Goal: Task Accomplishment & Management: Manage account settings

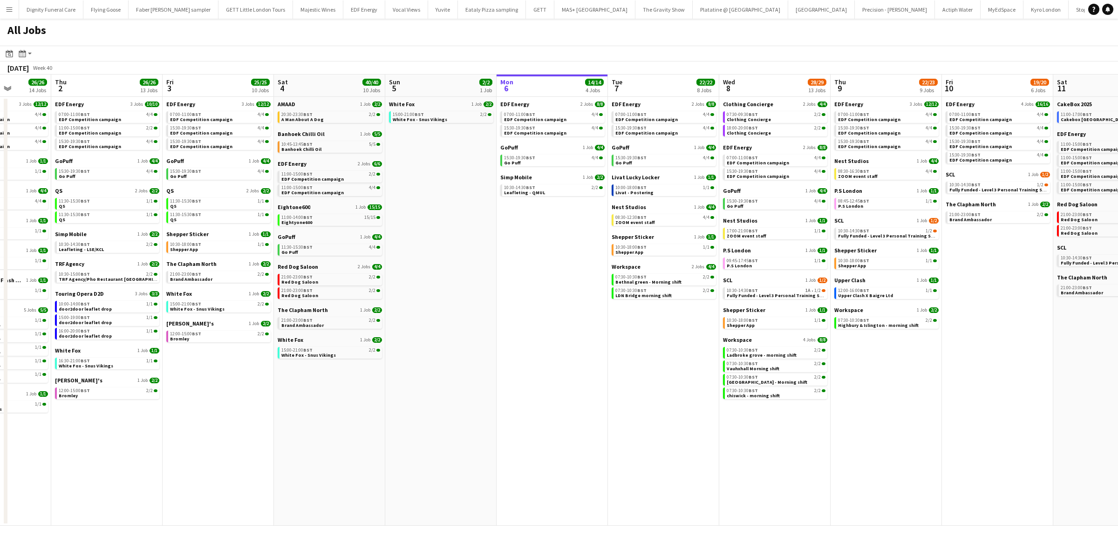
scroll to position [0, 282]
drag, startPoint x: 430, startPoint y: 341, endPoint x: 974, endPoint y: 332, distance: 544.1
click at [974, 332] on app-calendar-viewport "Mon 29 21/21 9 Jobs Tue 30 23/24 11 Jobs Wed 1 26/26 14 Jobs Thu 2 26/26 13 Job…" at bounding box center [559, 300] width 1118 height 451
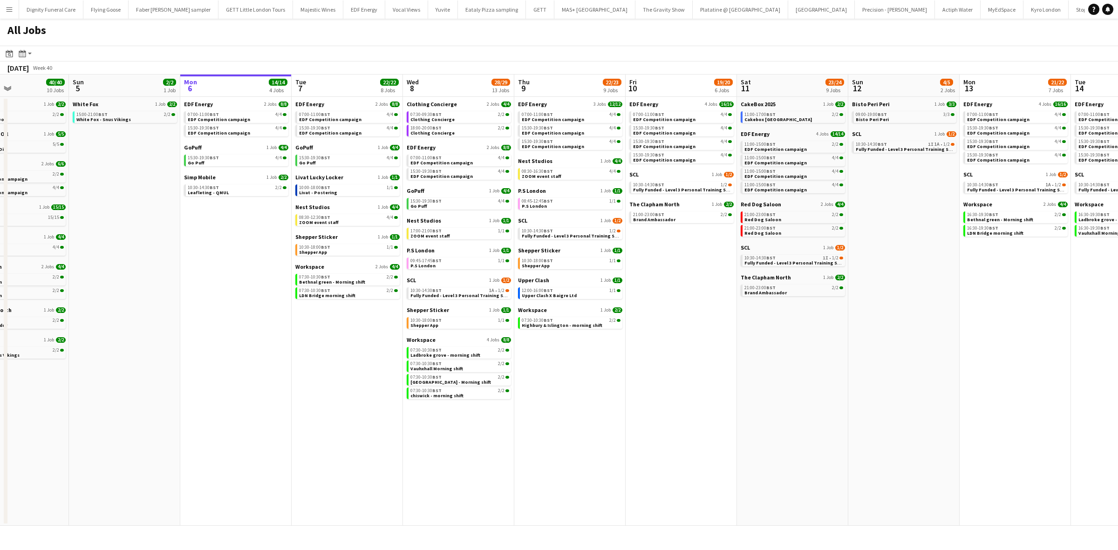
drag, startPoint x: 983, startPoint y: 369, endPoint x: 662, endPoint y: 373, distance: 321.0
click at [663, 373] on app-calendar-viewport "Wed 1 26/26 14 Jobs Thu 2 26/26 13 Jobs Fri 3 25/25 10 Jobs Sat 4 40/40 10 Jobs…" at bounding box center [559, 300] width 1118 height 451
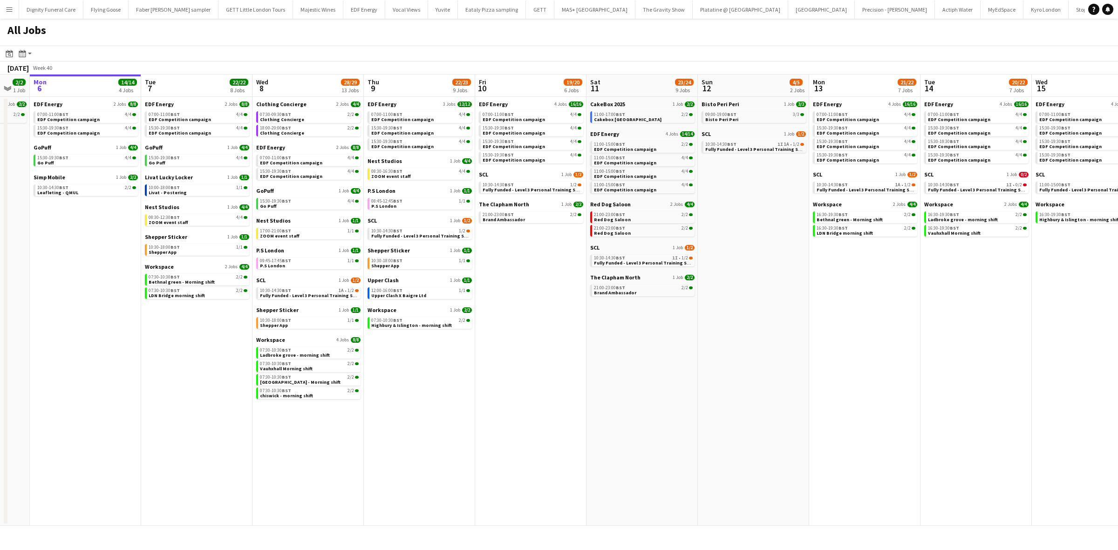
drag, startPoint x: 860, startPoint y: 357, endPoint x: 709, endPoint y: 360, distance: 150.5
click at [709, 360] on app-calendar-viewport "Fri 3 25/25 10 Jobs Sat 4 40/40 10 Jobs Sun 5 2/2 1 Job Mon 6 14/14 4 Jobs Tue …" at bounding box center [559, 300] width 1118 height 451
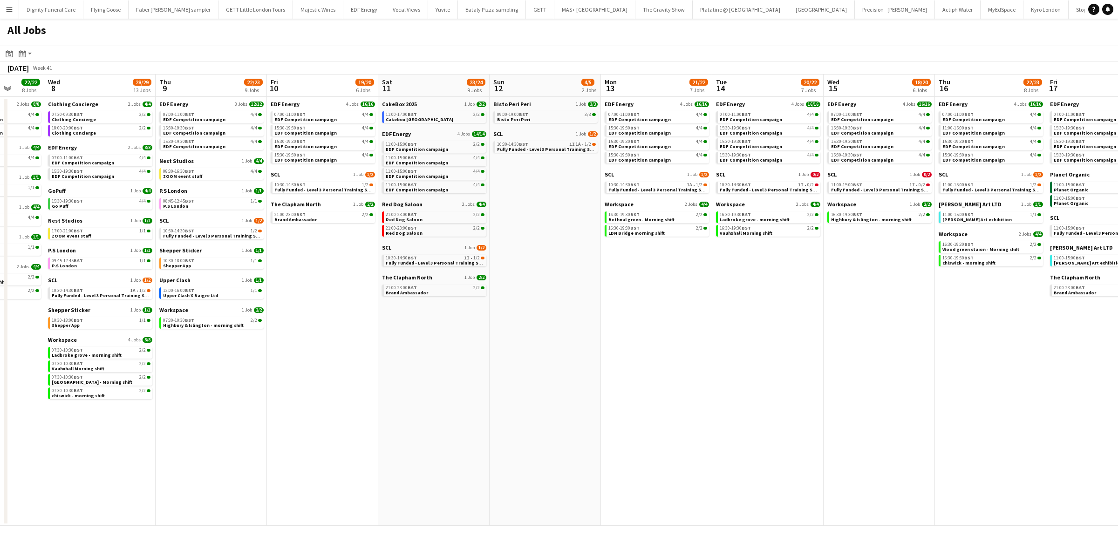
drag, startPoint x: 851, startPoint y: 375, endPoint x: 656, endPoint y: 373, distance: 195.7
click at [656, 373] on app-calendar-viewport "Sun 5 2/2 1 Job Mon 6 14/14 4 Jobs Tue 7 22/22 8 Jobs Wed 8 28/29 13 Jobs Thu 9…" at bounding box center [559, 300] width 1118 height 451
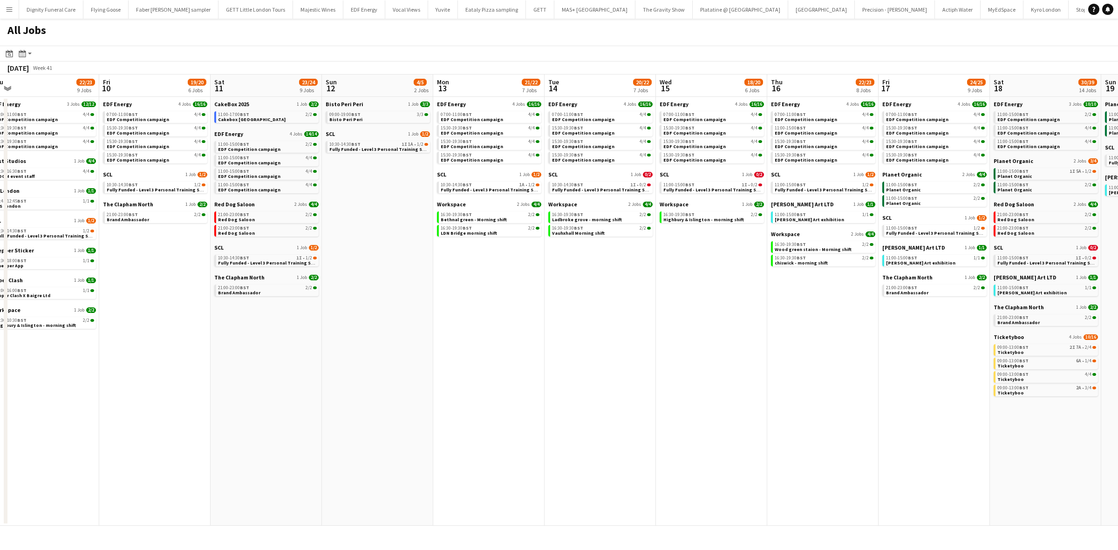
click at [661, 377] on app-all-jobs "All Jobs Date picker [DATE] [DATE] [DATE] M [DATE] T [DATE] W [DATE] T [DATE] F…" at bounding box center [559, 272] width 1118 height 507
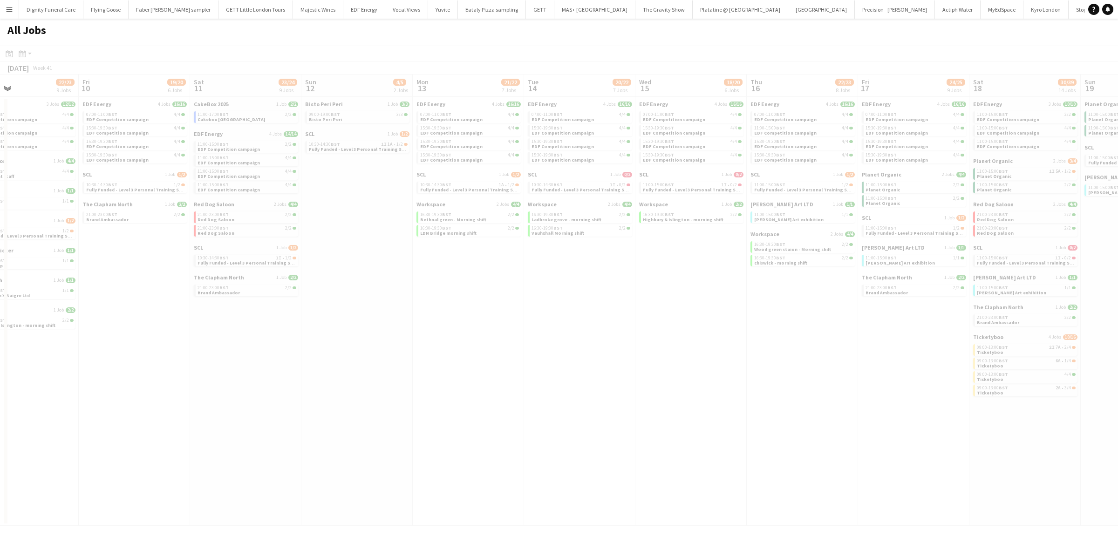
drag, startPoint x: 790, startPoint y: 388, endPoint x: 693, endPoint y: 388, distance: 97.8
click at [693, 388] on div at bounding box center [559, 299] width 1118 height 507
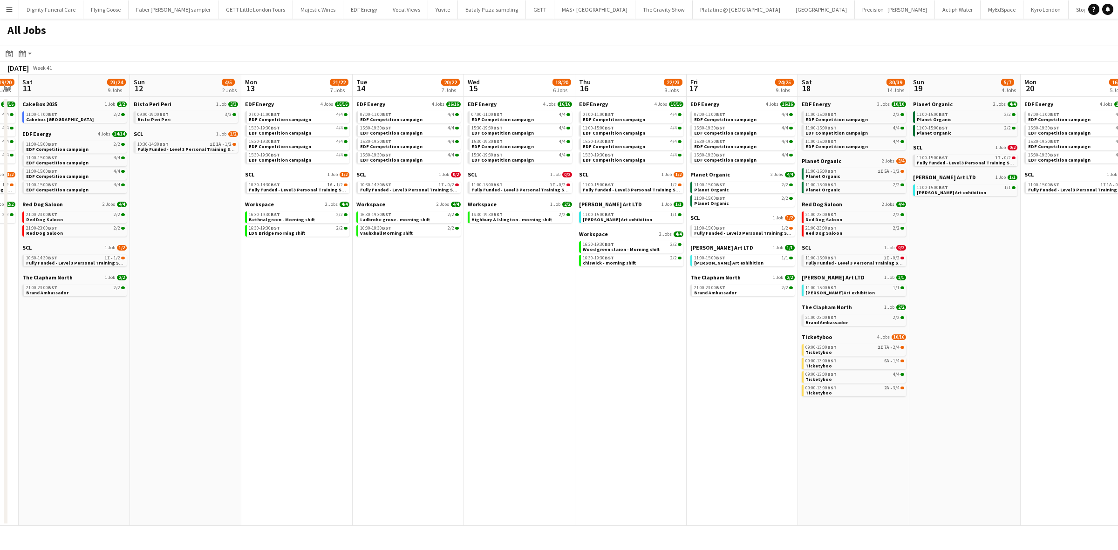
drag, startPoint x: 858, startPoint y: 399, endPoint x: 692, endPoint y: 390, distance: 166.1
click at [692, 390] on app-calendar-viewport "Tue 7 22/22 8 Jobs Wed 8 28/29 13 Jobs Thu 9 22/23 9 Jobs Fri 10 19/20 6 Jobs S…" at bounding box center [559, 300] width 1118 height 451
click at [813, 335] on span "Ticketyboo" at bounding box center [814, 337] width 30 height 7
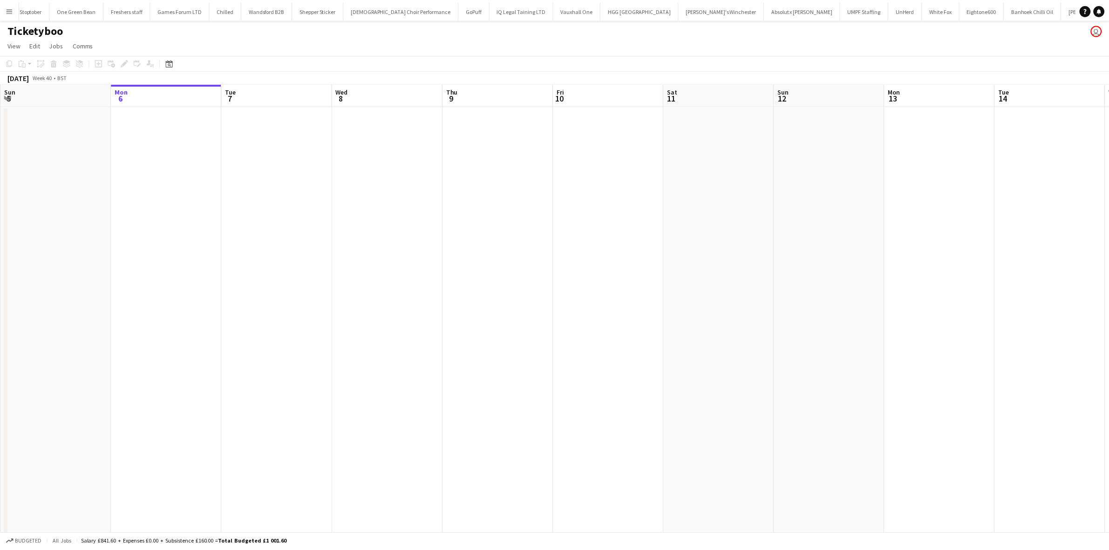
scroll to position [0, 1103]
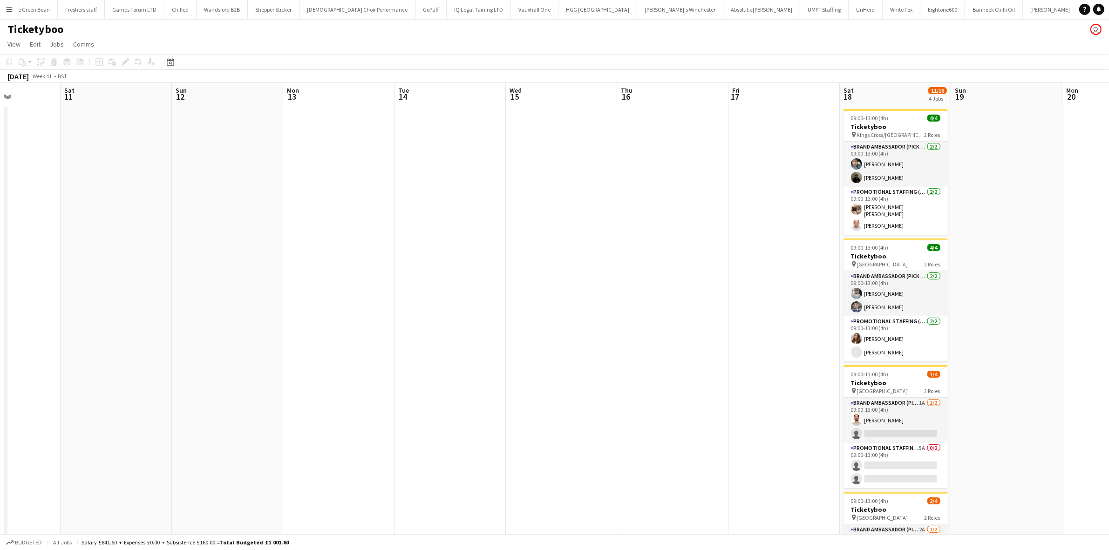
drag, startPoint x: 857, startPoint y: 269, endPoint x: 452, endPoint y: 208, distance: 409.3
click at [246, 215] on app-calendar-viewport "Wed 8 Thu 9 Fri 10 Sat 11 Sun 12 Mon 13 Tue 14 Wed 15 Thu 16 Fri 17 Sat 18 11/1…" at bounding box center [554, 358] width 1109 height 551
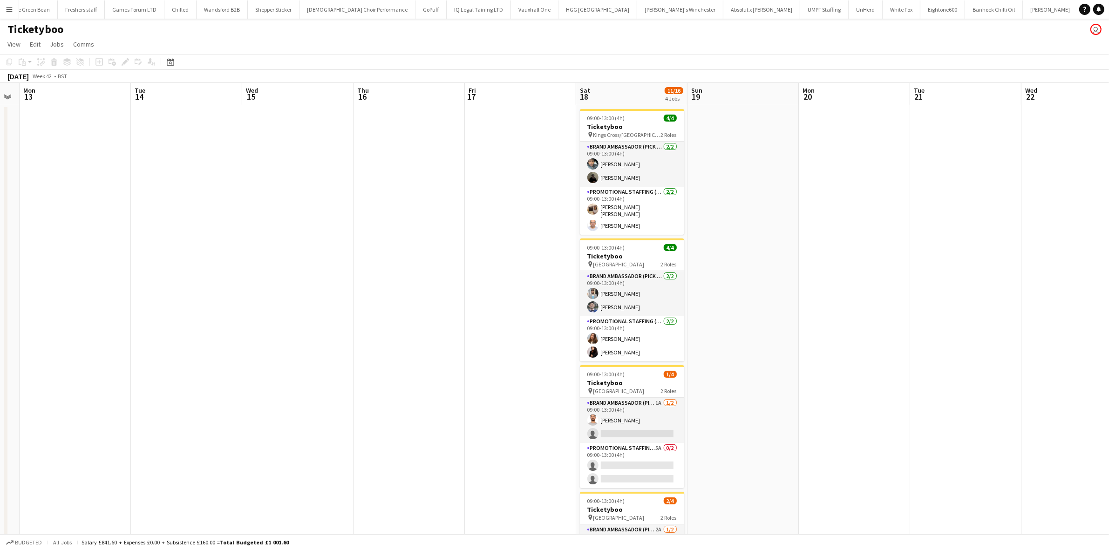
scroll to position [0, 441]
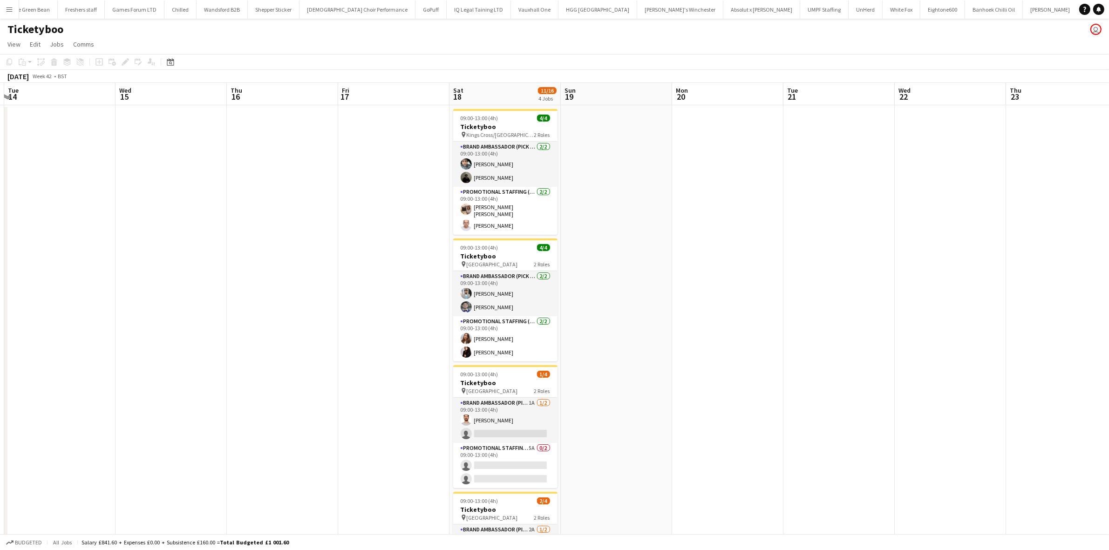
drag, startPoint x: 638, startPoint y: 227, endPoint x: 275, endPoint y: 193, distance: 364.4
click at [252, 196] on app-calendar-viewport "Fri 10 Sat 11 Sun 12 Mon 13 Tue 14 Wed 15 Thu 16 Fri 17 Sat 18 11/16 4 Jobs Sun…" at bounding box center [554, 358] width 1109 height 551
click at [505, 223] on app-card-role "Promotional Staffing (Brand Ambassadors) 2/2 09:00-13:00 (4h) Annie Dan Kiran P…" at bounding box center [505, 211] width 104 height 48
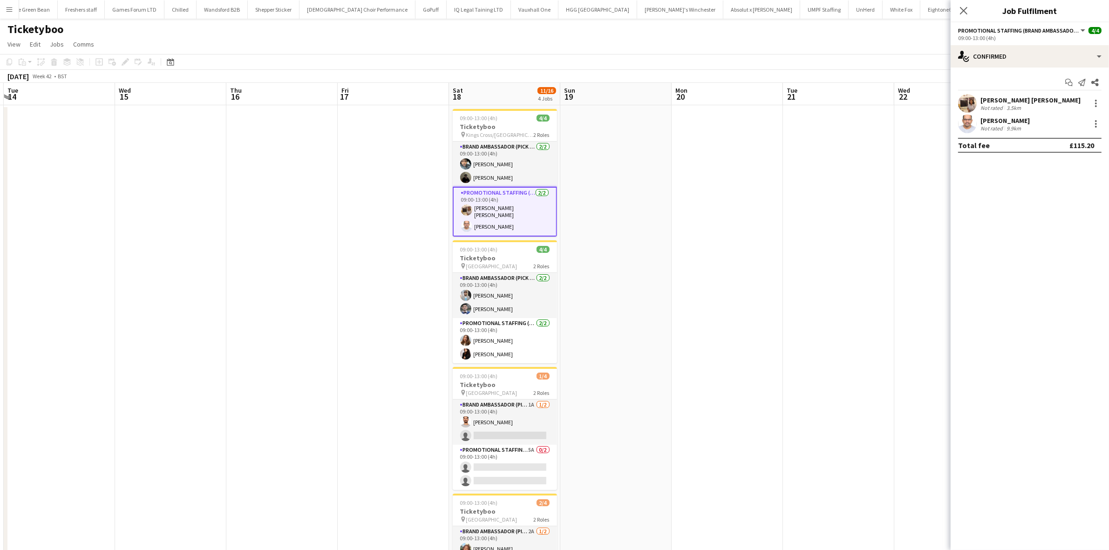
click at [1021, 121] on div "Kiran Padinjarevarium" at bounding box center [1005, 120] width 49 height 8
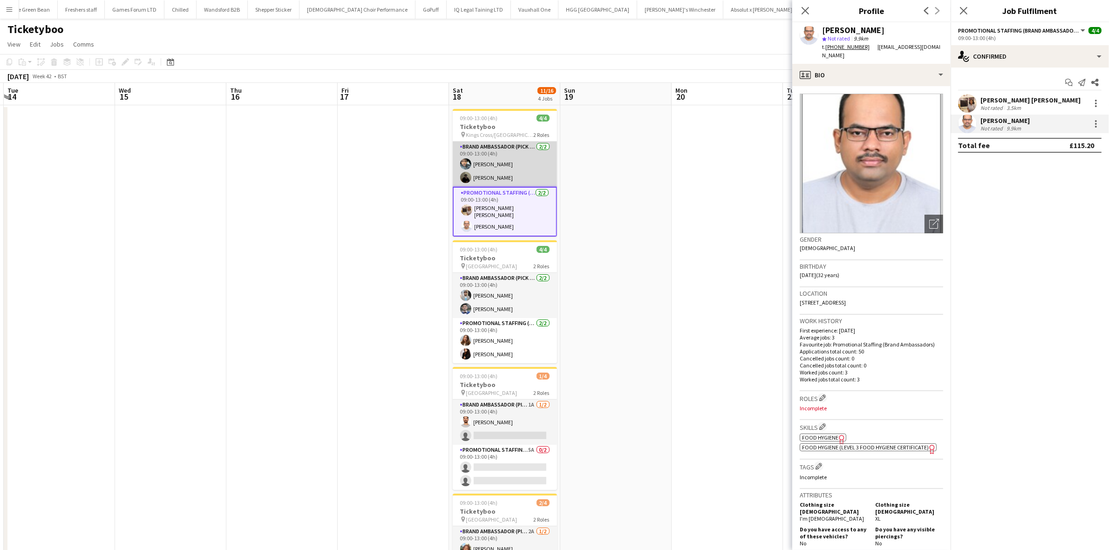
click at [499, 177] on app-card-role "Brand Ambassador (Pick up) 2/2 09:00-13:00 (4h) Abdul Wahhab Ahmad Mahamedqadar…" at bounding box center [505, 164] width 104 height 45
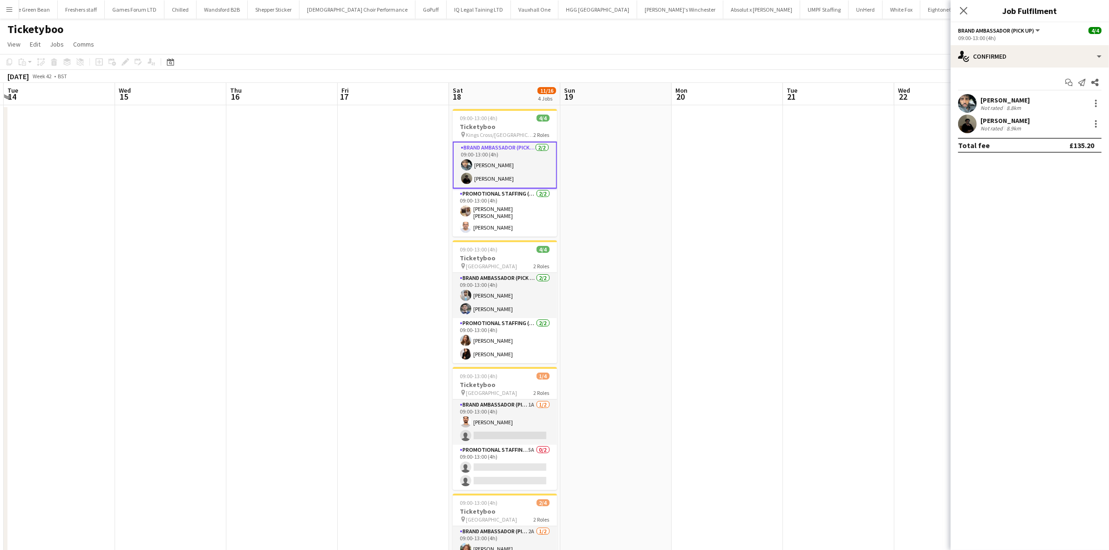
click at [1006, 98] on div "Abdul Wahhab Ahmad" at bounding box center [1005, 100] width 49 height 8
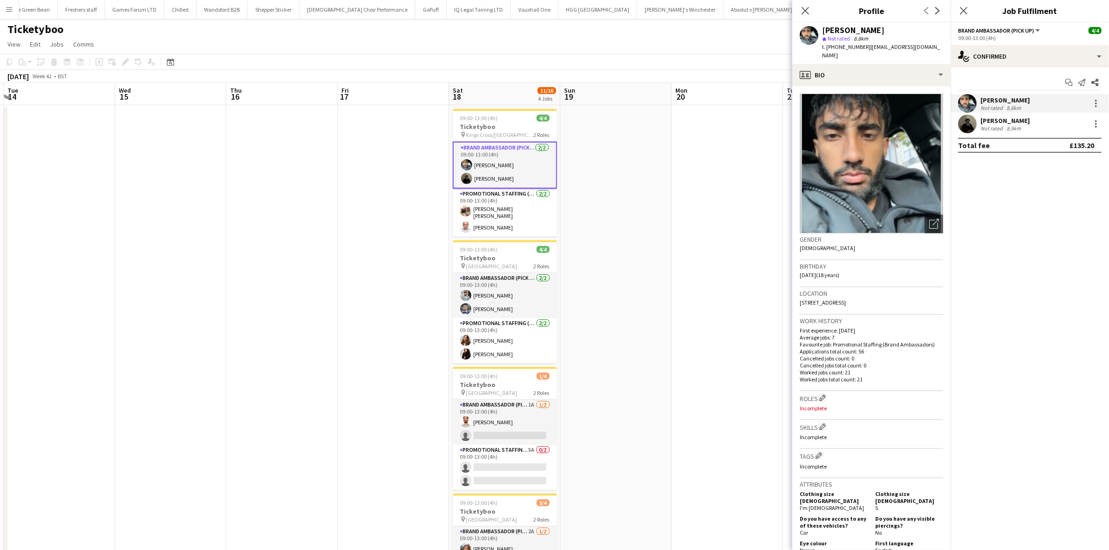
click at [999, 118] on div "Mahamedqadar Osman" at bounding box center [1005, 120] width 49 height 8
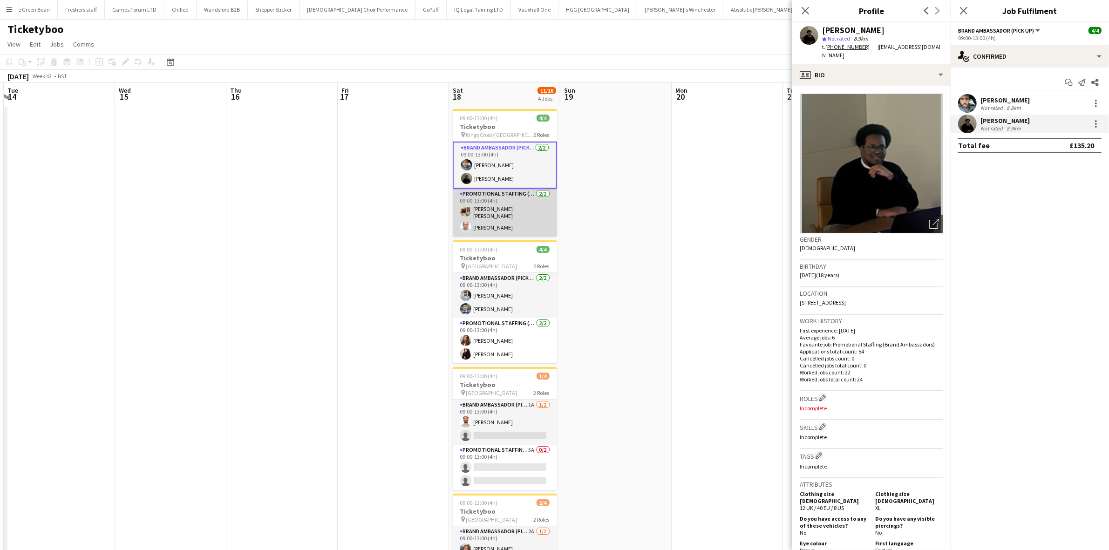
click at [487, 210] on app-card-role "Promotional Staffing (Brand Ambassadors) 2/2 09:00-13:00 (4h) Annie Dan Kiran P…" at bounding box center [505, 213] width 104 height 48
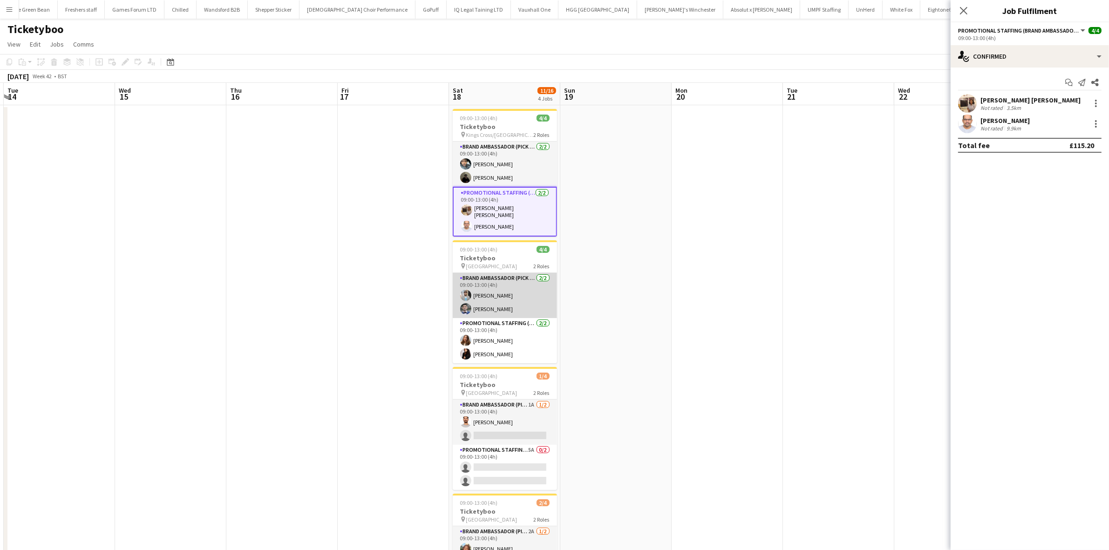
click at [497, 291] on app-card-role "Brand Ambassador (Pick up) 2/2 09:00-13:00 (4h) Abhishek Rayewar Elvis Assadi" at bounding box center [505, 295] width 104 height 45
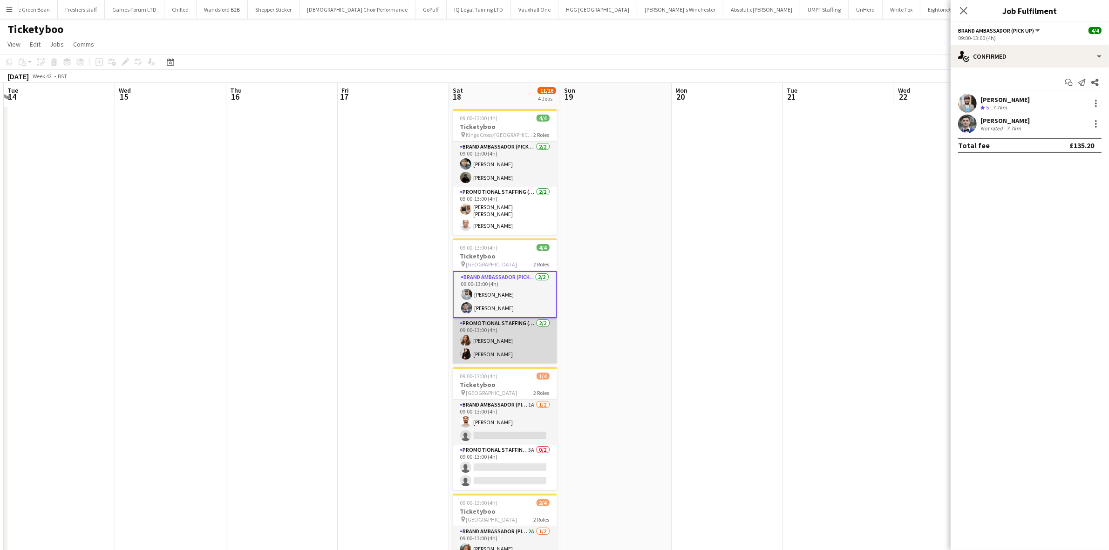
click at [499, 336] on app-card-role "Promotional Staffing (Brand Ambassadors) 2/2 09:00-13:00 (4h) Tetiana Gerus Ila…" at bounding box center [505, 340] width 104 height 45
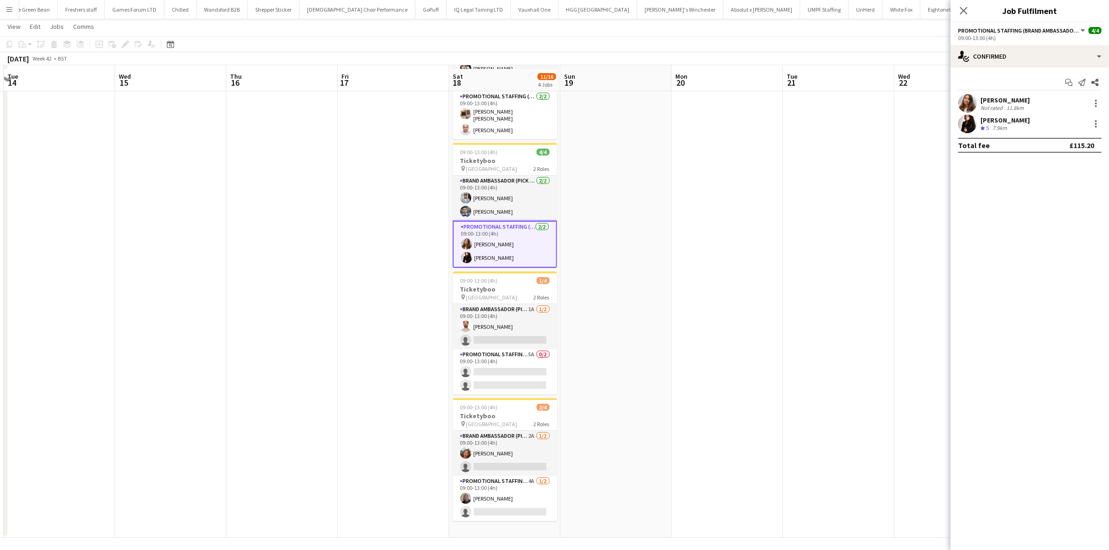
scroll to position [98, 0]
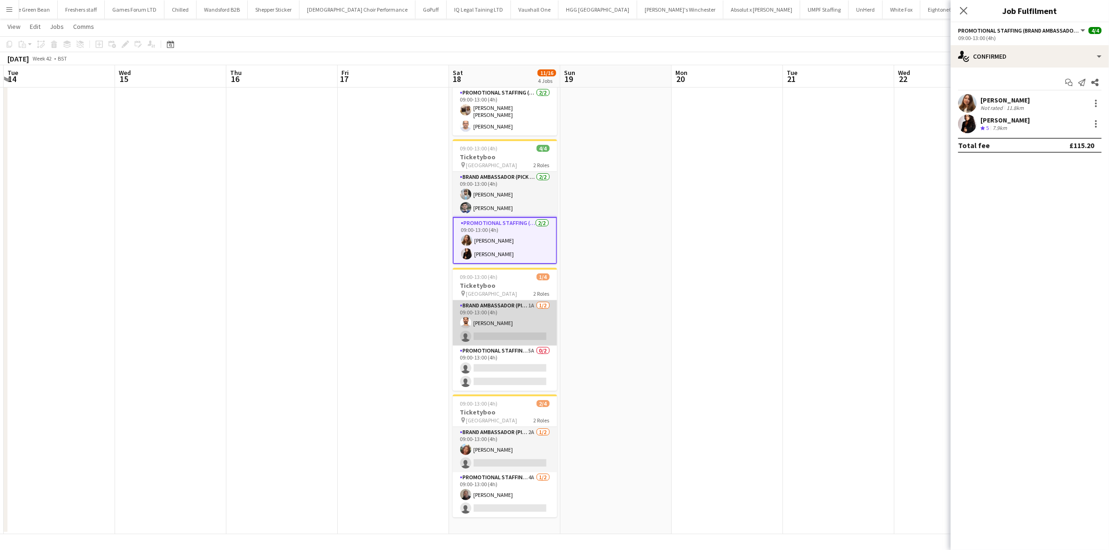
click at [495, 319] on app-card-role "Brand Ambassador (Pick up) 1A 1/2 09:00-13:00 (4h) Arjun Varma single-neutral-a…" at bounding box center [505, 322] width 104 height 45
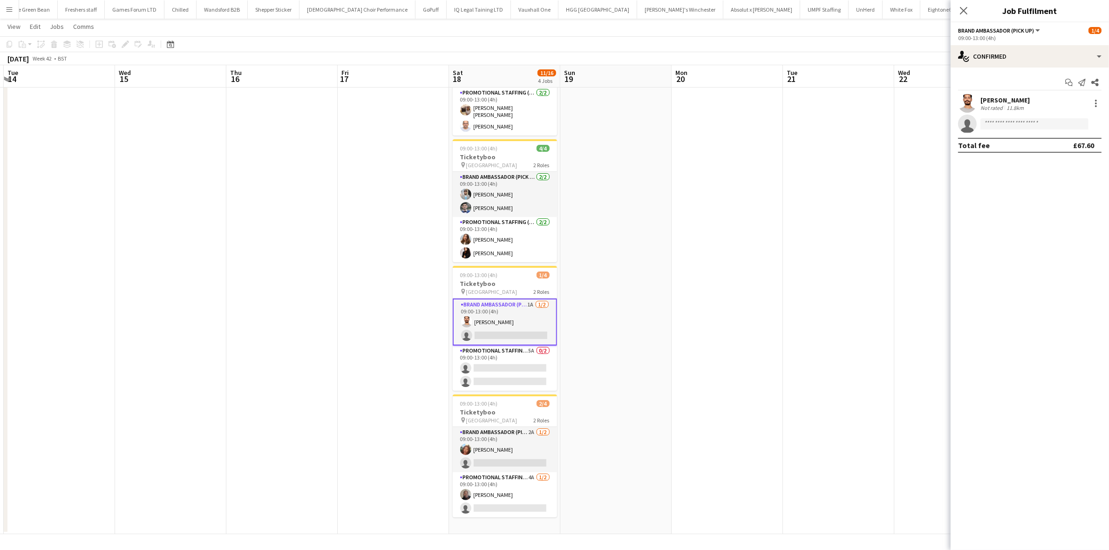
click at [497, 329] on app-card-role "Brand Ambassador (Pick up) 1A 1/2 09:00-13:00 (4h) Arjun Varma single-neutral-a…" at bounding box center [505, 322] width 104 height 47
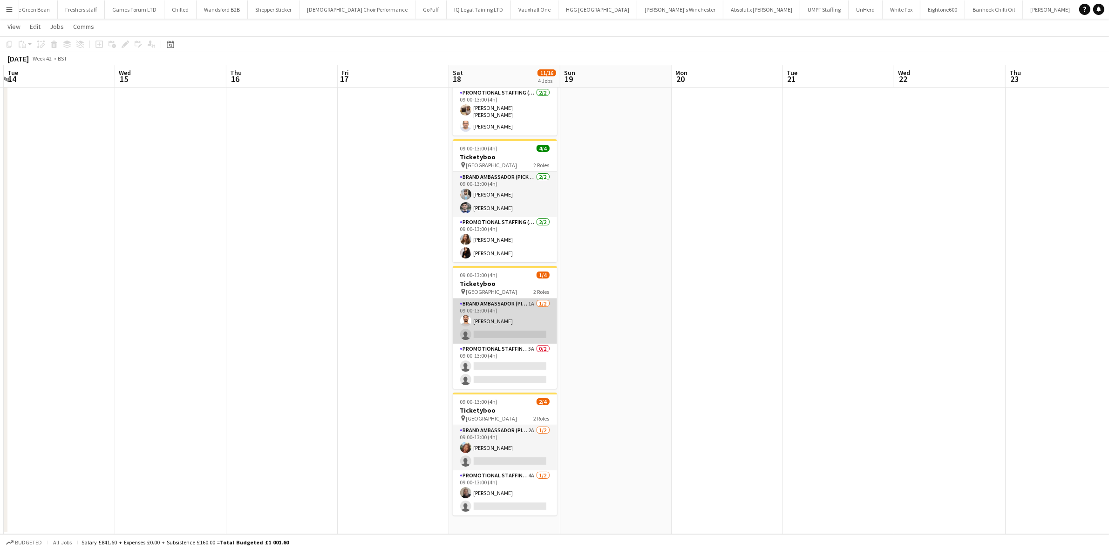
scroll to position [0, 441]
click at [504, 332] on app-card-role "Brand Ambassador (Pick up) 1A 1/2 09:00-13:00 (4h) Arjun Varma single-neutral-a…" at bounding box center [505, 321] width 104 height 45
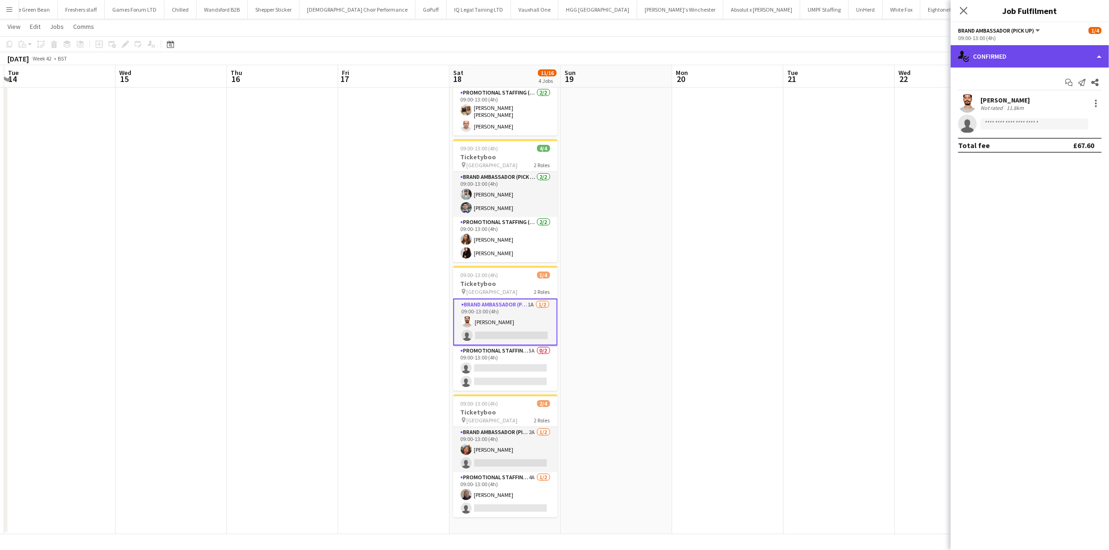
click at [1027, 57] on div "single-neutral-actions-check-2 Confirmed" at bounding box center [1030, 56] width 158 height 22
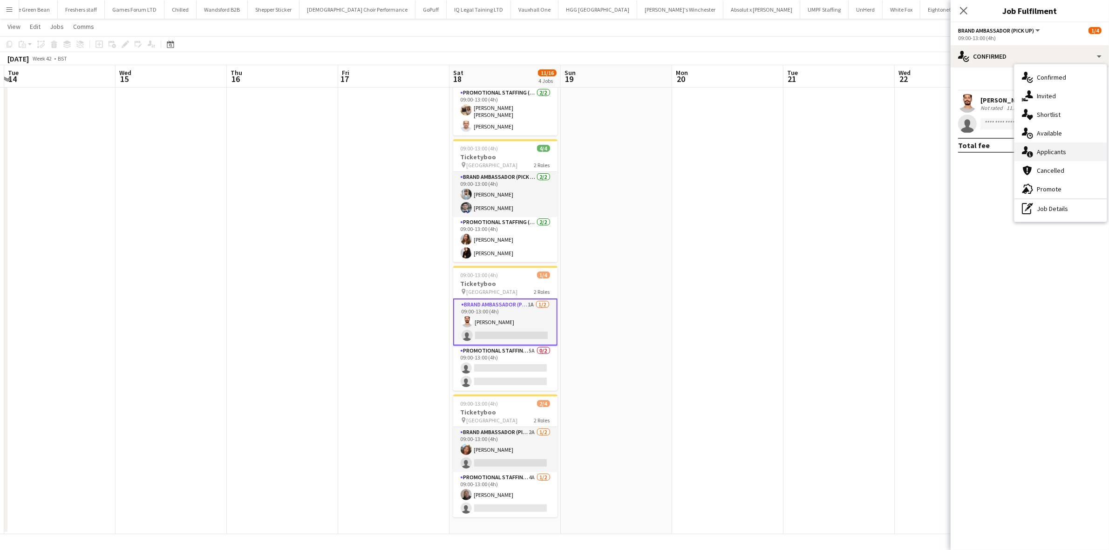
click at [1046, 152] on span "Applicants" at bounding box center [1051, 152] width 29 height 8
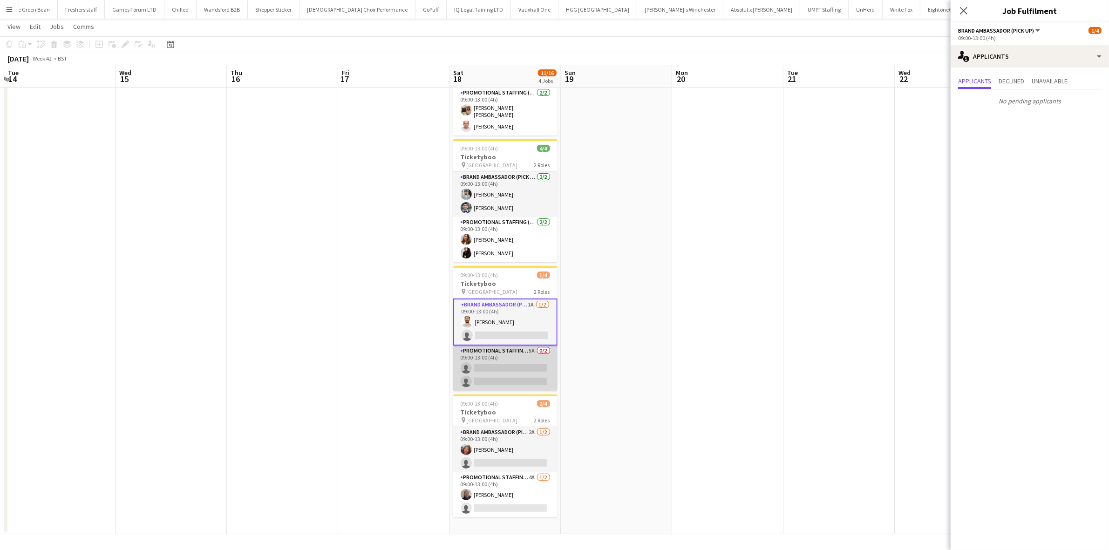
click at [521, 370] on app-card-role "Promotional Staffing (Brand Ambassadors) 5A 0/2 09:00-13:00 (4h) single-neutral…" at bounding box center [505, 368] width 104 height 45
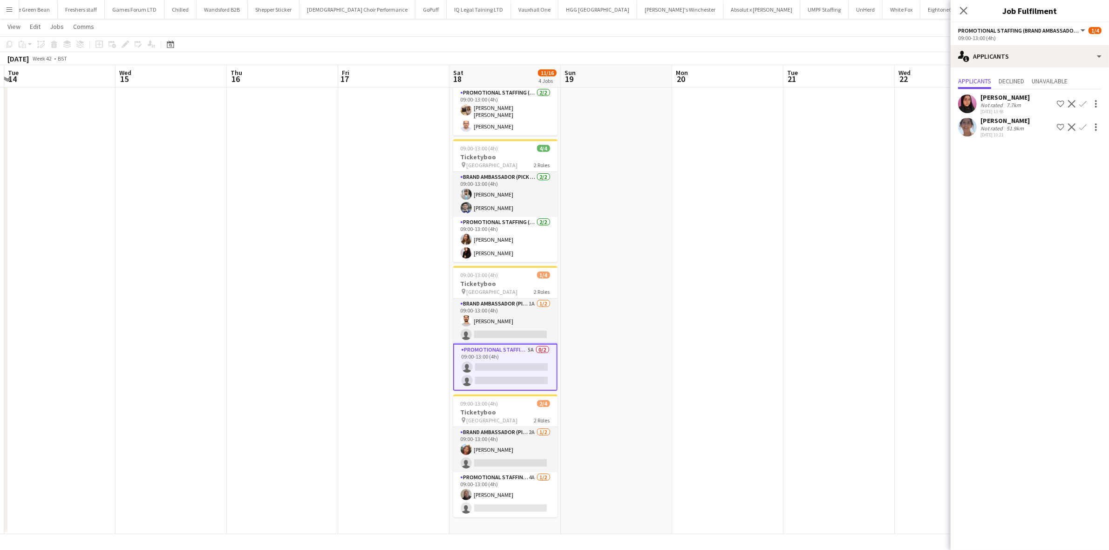
click at [996, 120] on div "Emer Wood" at bounding box center [1005, 120] width 49 height 8
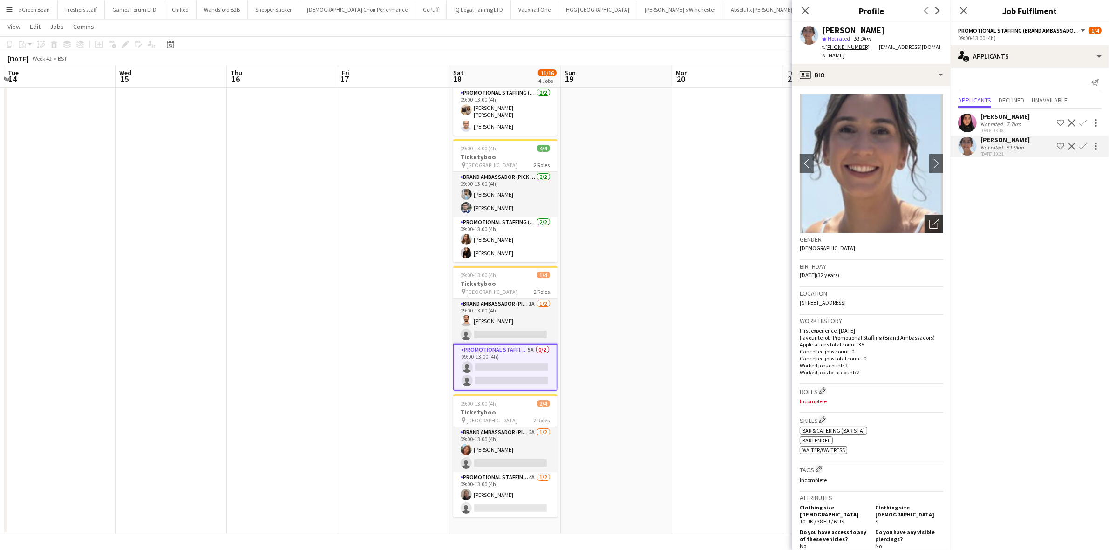
click at [929, 219] on icon "Open photos pop-in" at bounding box center [934, 224] width 10 height 10
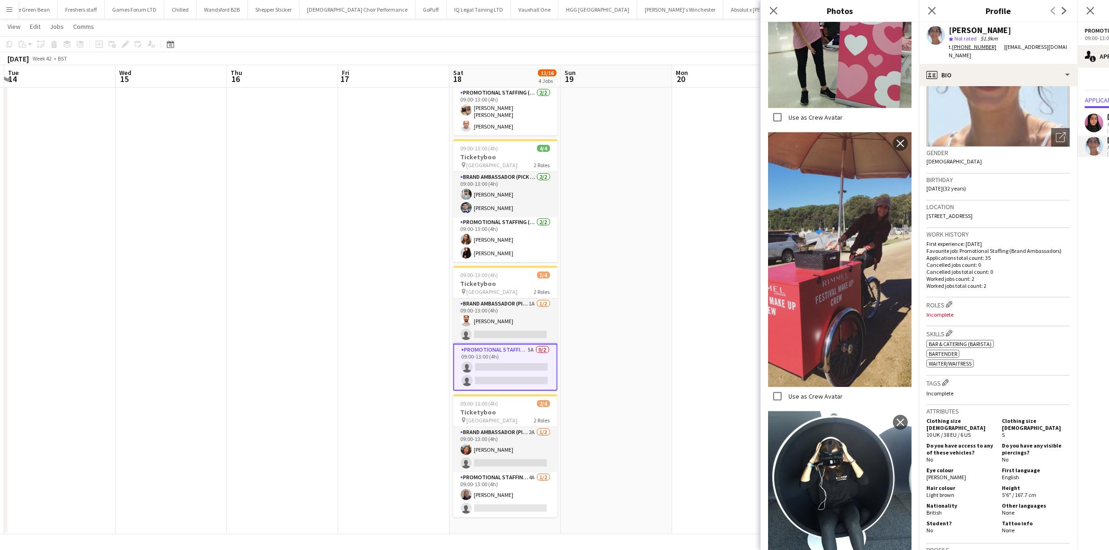
scroll to position [0, 0]
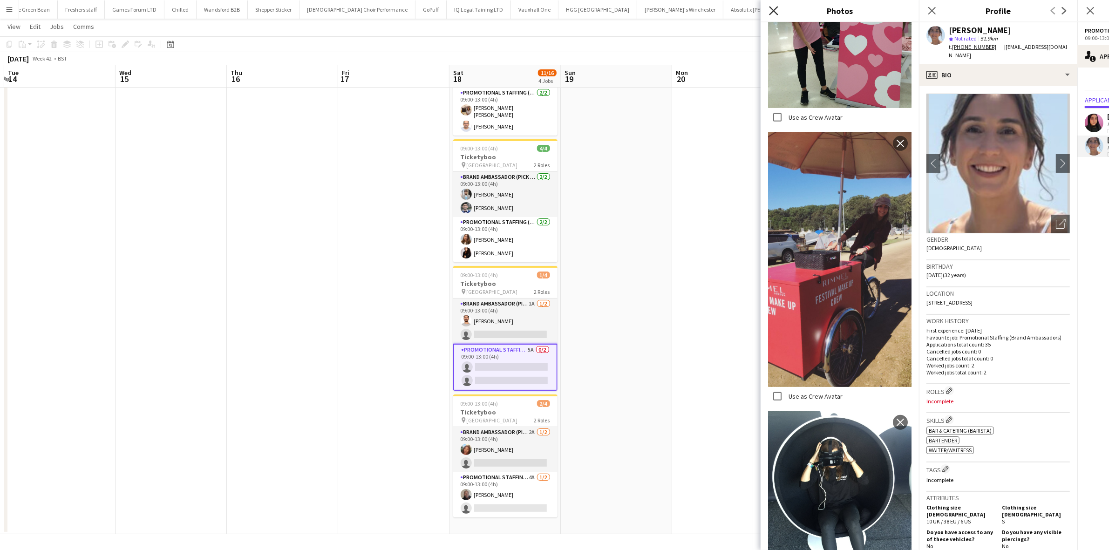
click at [771, 9] on icon "Close pop-in" at bounding box center [773, 10] width 9 height 9
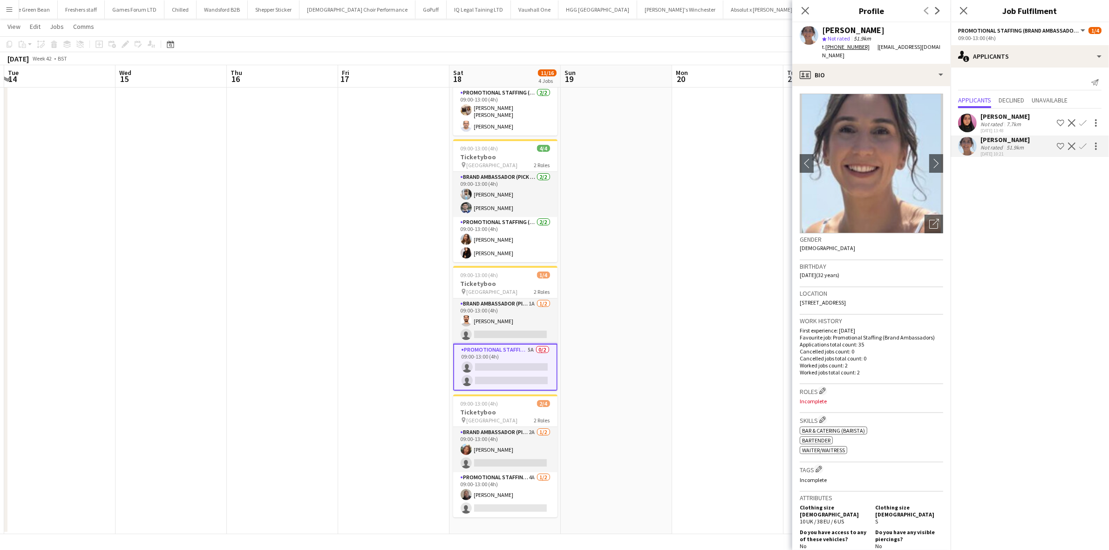
click at [1082, 143] on app-icon "Confirm" at bounding box center [1082, 146] width 7 height 7
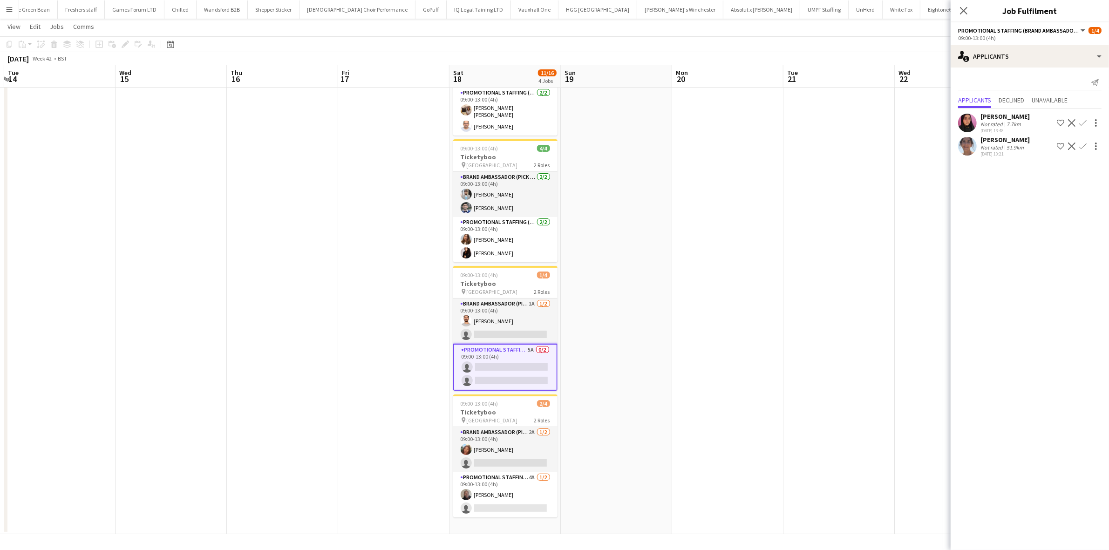
click at [1083, 146] on app-icon "Confirm" at bounding box center [1082, 146] width 7 height 7
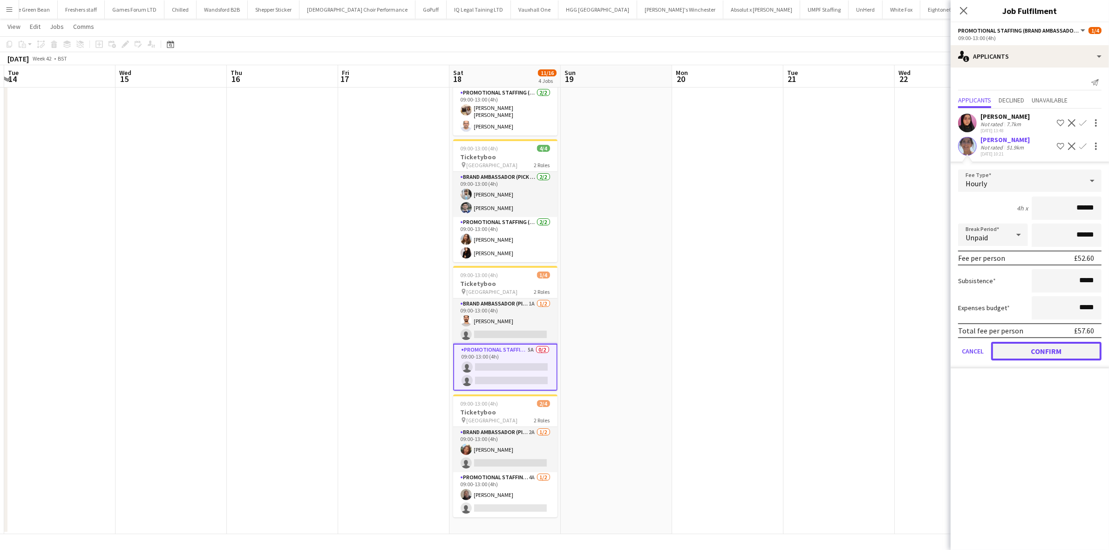
click at [1041, 345] on button "Confirm" at bounding box center [1046, 351] width 110 height 19
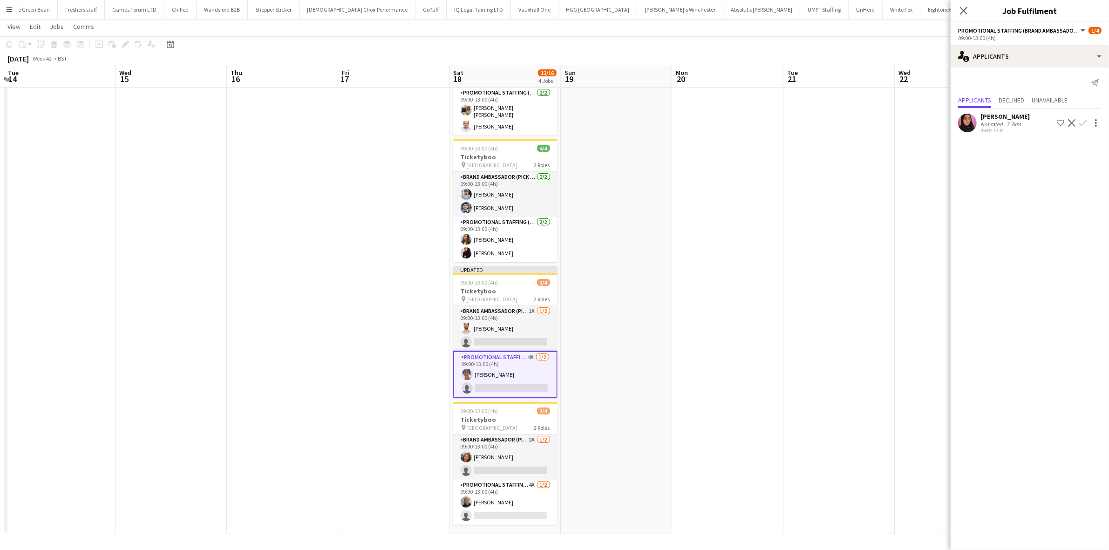
scroll to position [0, 439]
drag, startPoint x: 824, startPoint y: 247, endPoint x: 827, endPoint y: 241, distance: 6.9
click at [825, 243] on app-date-cell at bounding box center [841, 270] width 111 height 528
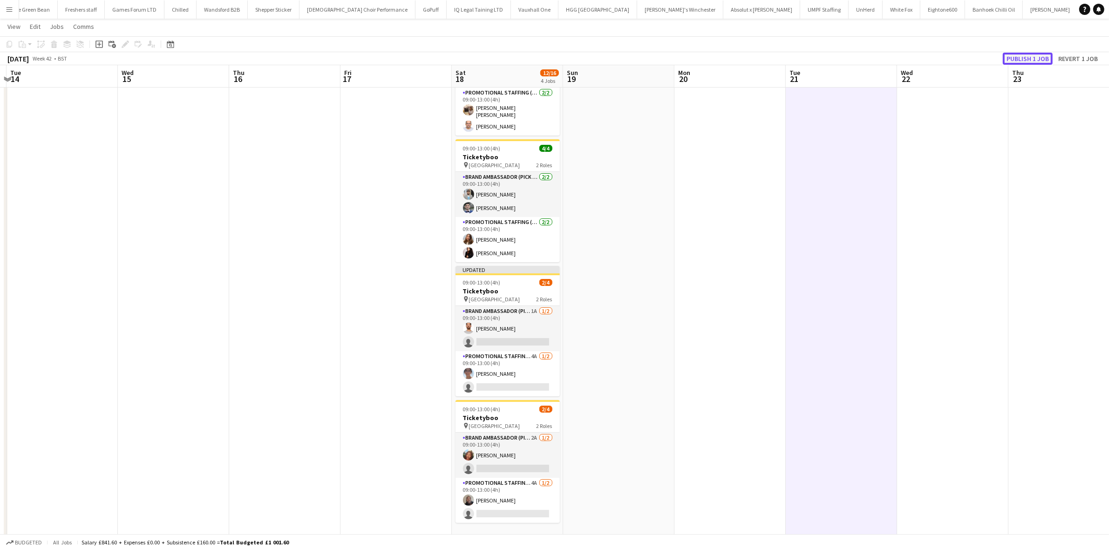
click at [1025, 62] on button "Publish 1 job" at bounding box center [1028, 59] width 50 height 12
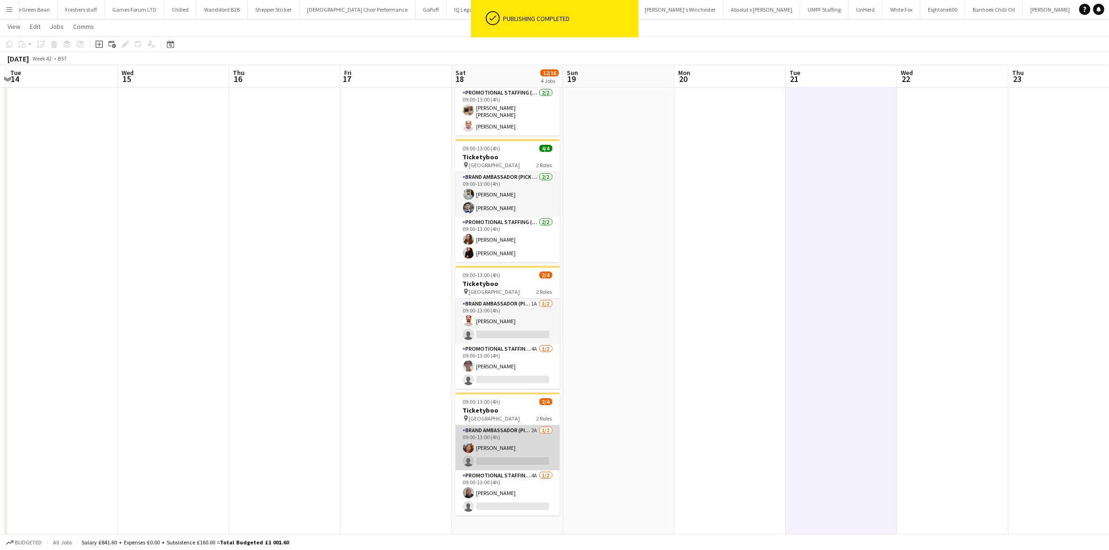
click at [512, 462] on app-card-role "Brand Ambassador (Pick up) 2A 1/2 09:00-13:00 (4h) Lianna Smith-Prince single-n…" at bounding box center [508, 447] width 104 height 45
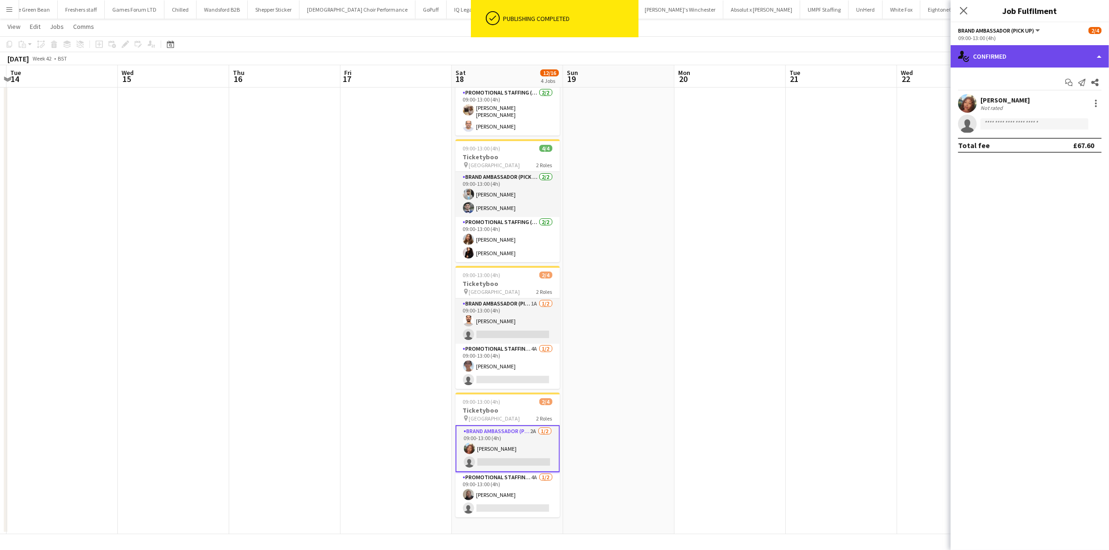
click at [1026, 49] on div "single-neutral-actions-check-2 Confirmed" at bounding box center [1030, 56] width 158 height 22
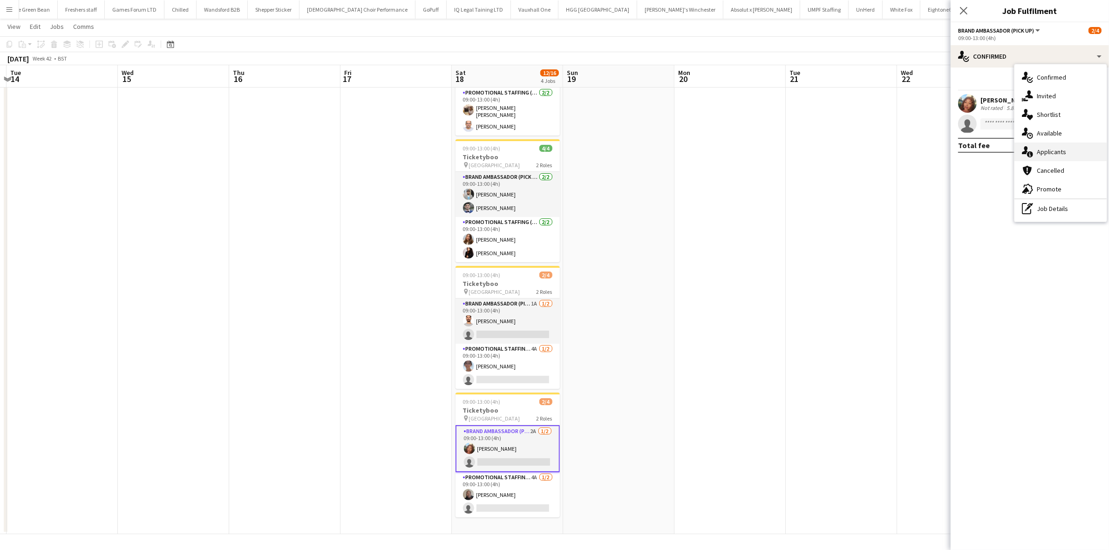
click at [1043, 152] on span "Applicants" at bounding box center [1051, 152] width 29 height 8
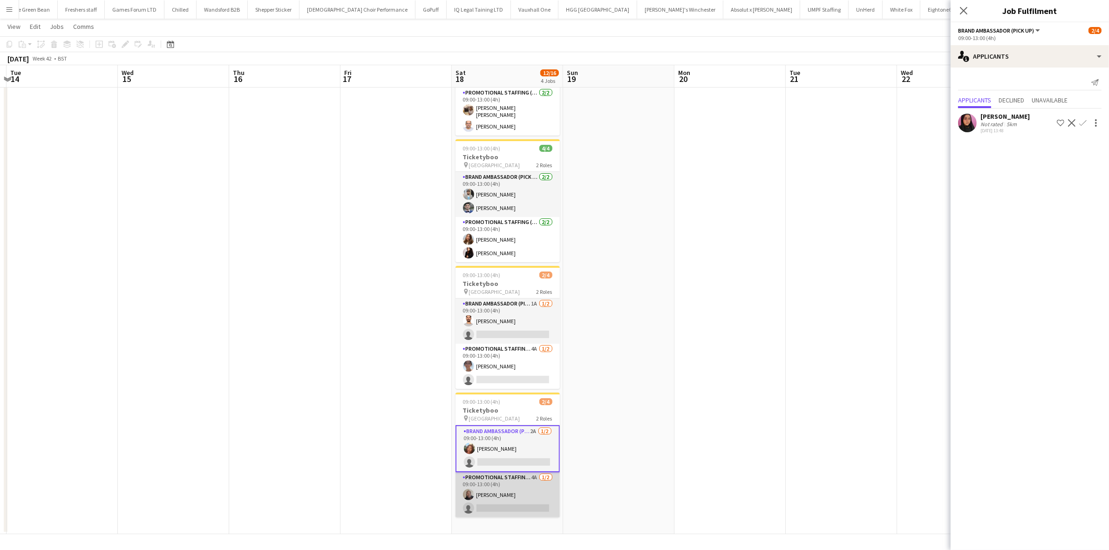
click at [515, 497] on app-card-role "Promotional Staffing (Brand Ambassadors) 4A 1/2 09:00-13:00 (4h) Joseph Mesioye…" at bounding box center [508, 494] width 104 height 45
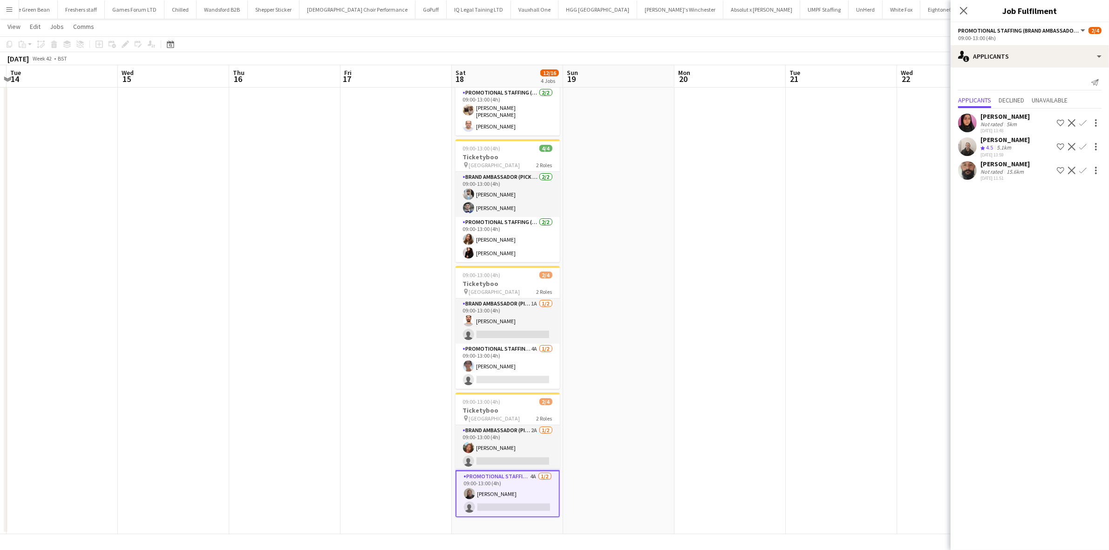
click at [995, 158] on div "Mahima Begum Not rated 5km 03-10-2025 13:48 Shortlist crew Decline Confirm Gavi…" at bounding box center [1030, 146] width 158 height 75
click at [995, 164] on div "Lanier Bullen-Manson" at bounding box center [1005, 164] width 49 height 8
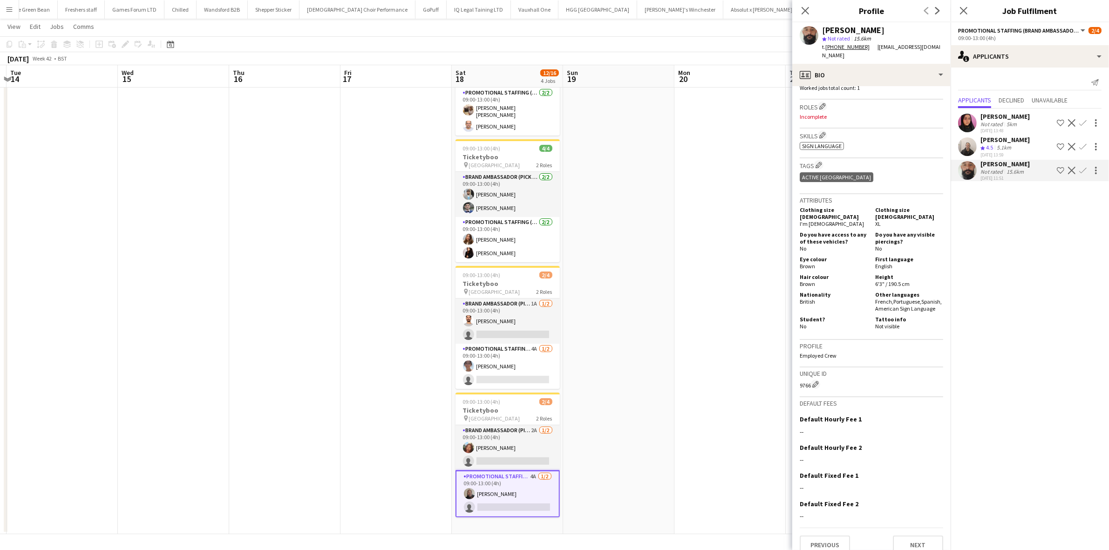
scroll to position [0, 438]
click at [701, 221] on app-date-cell at bounding box center [730, 270] width 111 height 528
